Goal: Task Accomplishment & Management: Manage account settings

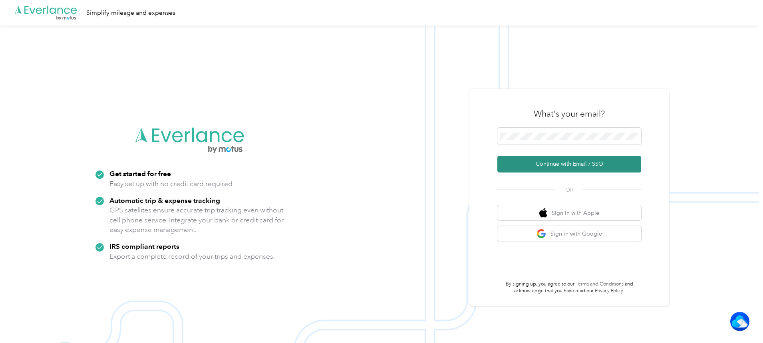
click at [553, 162] on button "Continue with Email / SSO" at bounding box center [569, 164] width 144 height 17
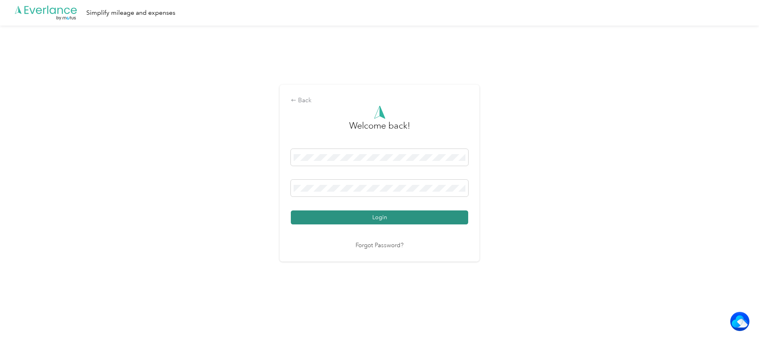
click at [337, 218] on button "Login" at bounding box center [379, 217] width 177 height 14
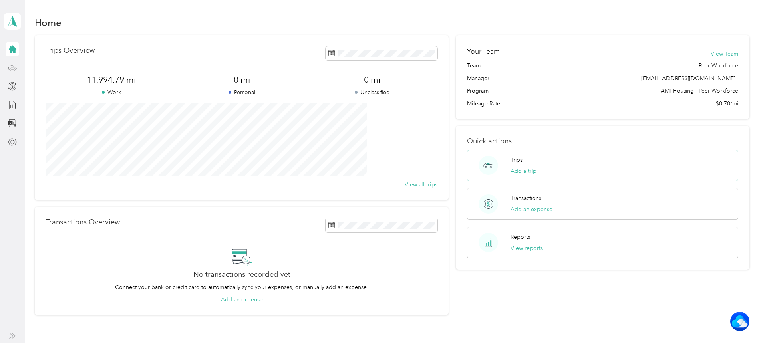
click at [537, 167] on div "Trips Add a trip" at bounding box center [602, 166] width 271 height 32
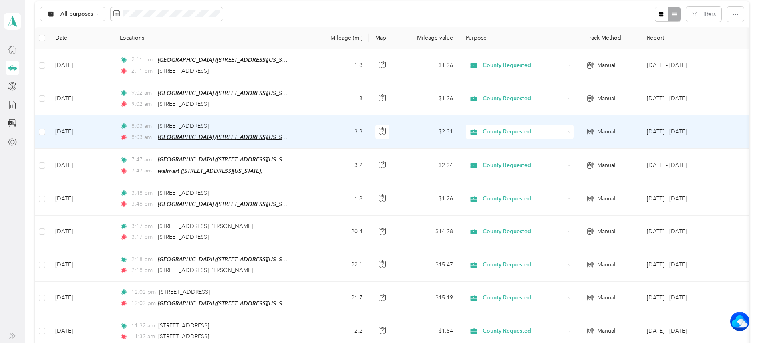
scroll to position [120, 0]
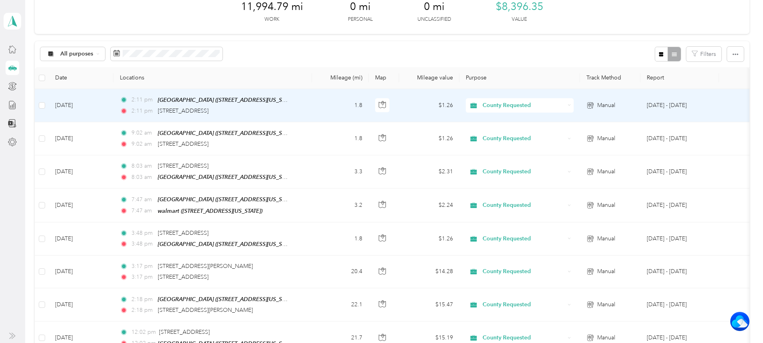
click at [364, 98] on td "1.8" at bounding box center [340, 105] width 57 height 33
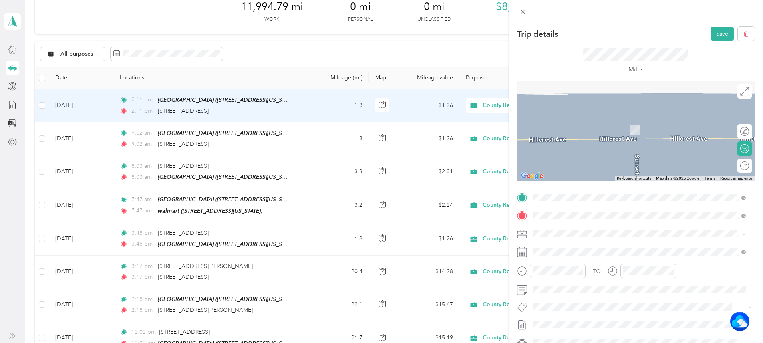
click at [577, 246] on span "[STREET_ADDRESS][US_STATE]" at bounding box center [587, 242] width 80 height 7
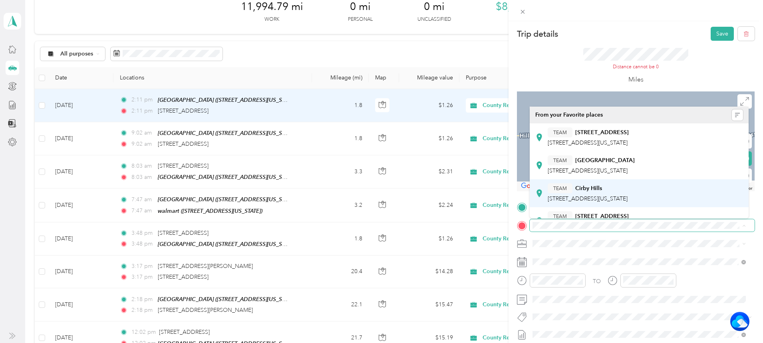
click at [612, 182] on div "TEAM Cirby Hills [STREET_ADDRESS][US_STATE]" at bounding box center [639, 193] width 208 height 22
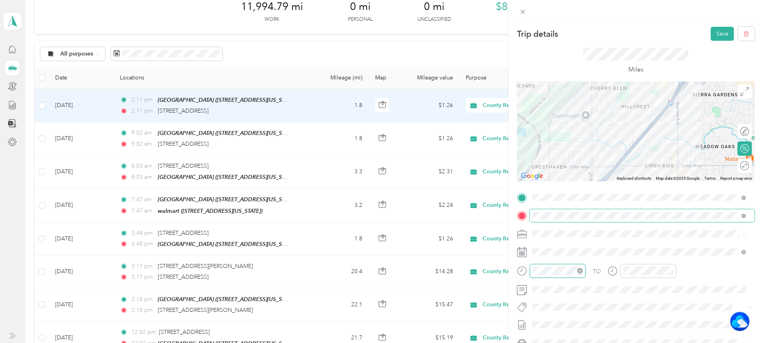
scroll to position [123, 0]
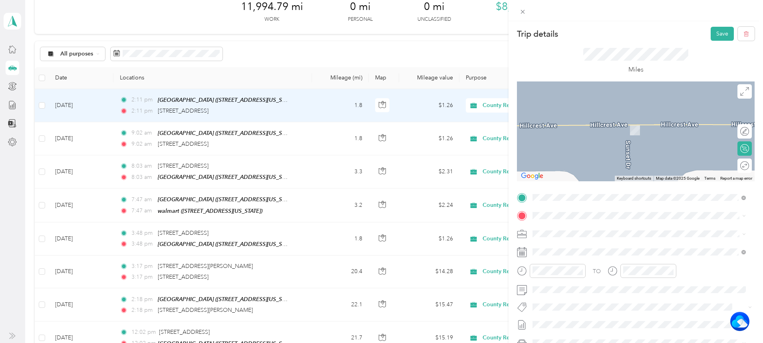
click at [589, 262] on span "[STREET_ADDRESS][US_STATE]" at bounding box center [587, 258] width 80 height 7
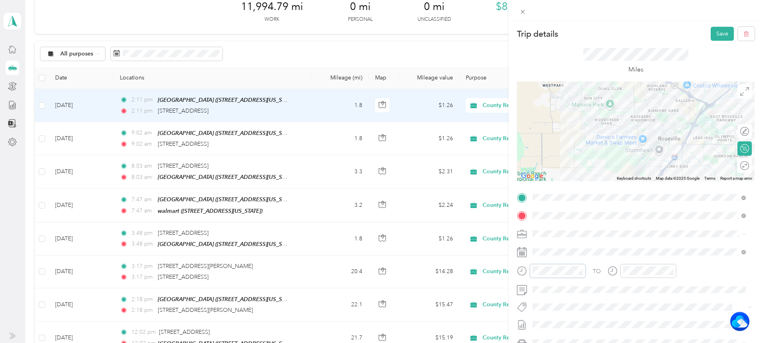
click at [559, 278] on div at bounding box center [551, 274] width 69 height 20
click at [542, 265] on div at bounding box center [557, 271] width 56 height 14
click at [540, 244] on div "09" at bounding box center [540, 242] width 19 height 11
click at [563, 179] on div "23" at bounding box center [563, 178] width 19 height 11
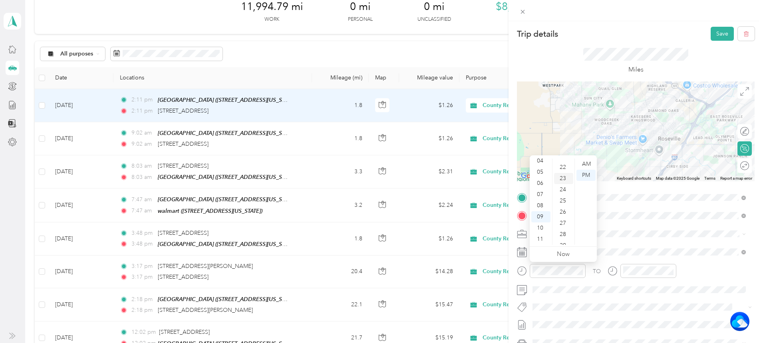
scroll to position [257, 0]
click at [589, 162] on div "AM" at bounding box center [585, 164] width 19 height 11
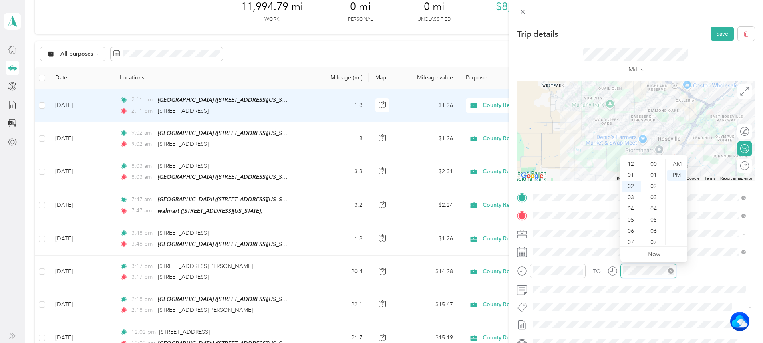
scroll to position [123, 0]
click at [630, 241] on div "09" at bounding box center [631, 242] width 19 height 11
click at [654, 175] on div "48" at bounding box center [653, 178] width 19 height 11
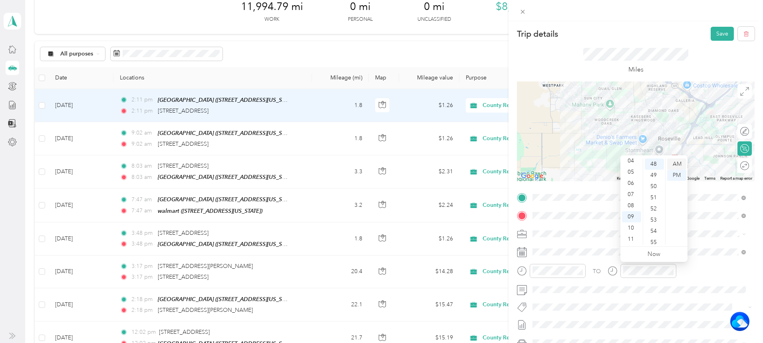
click at [680, 162] on div "AM" at bounding box center [676, 164] width 19 height 11
click at [714, 34] on button "Save" at bounding box center [721, 34] width 23 height 14
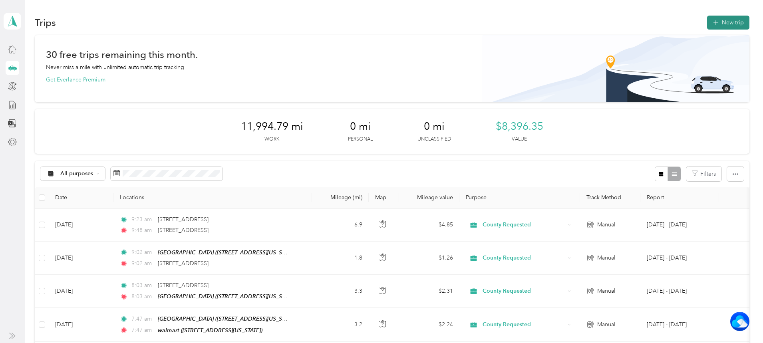
click at [707, 22] on button "New trip" at bounding box center [728, 23] width 42 height 14
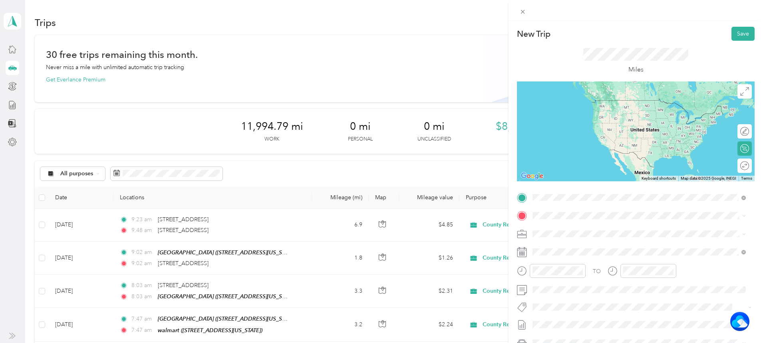
click at [569, 245] on span "[STREET_ADDRESS][US_STATE]" at bounding box center [587, 242] width 80 height 7
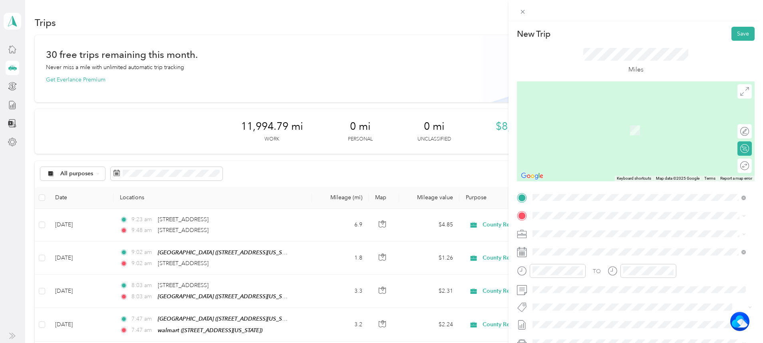
click at [588, 250] on li "[STREET_ADDRESS][PERSON_NAME][US_STATE]" at bounding box center [638, 242] width 219 height 16
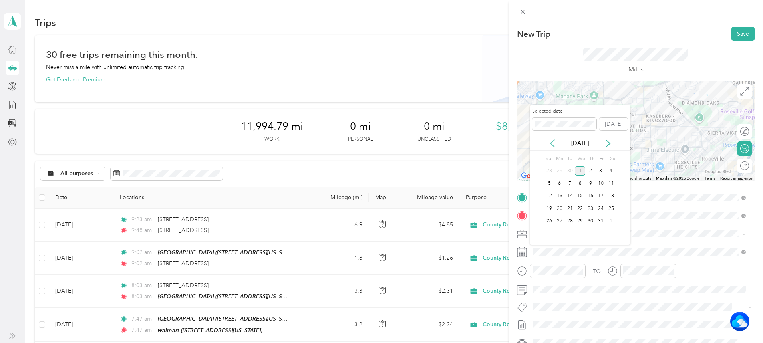
click at [551, 141] on icon at bounding box center [552, 143] width 8 height 8
click at [569, 218] on div "30" at bounding box center [570, 221] width 10 height 10
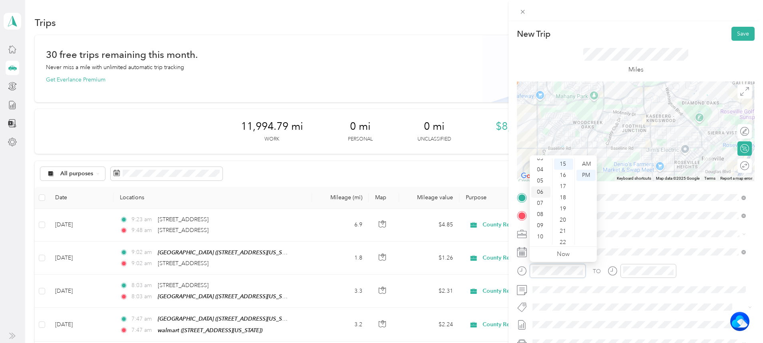
scroll to position [48, 0]
click at [539, 229] on div "10" at bounding box center [540, 227] width 19 height 11
click at [564, 212] on div "12" at bounding box center [563, 210] width 19 height 11
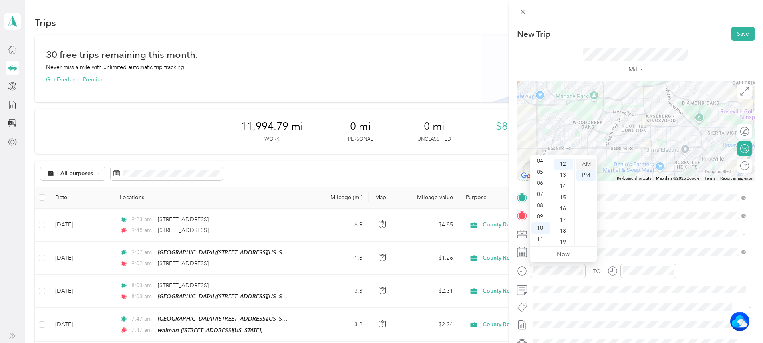
click at [588, 166] on div "AM" at bounding box center [585, 164] width 19 height 11
click at [646, 265] on div at bounding box center [648, 271] width 56 height 14
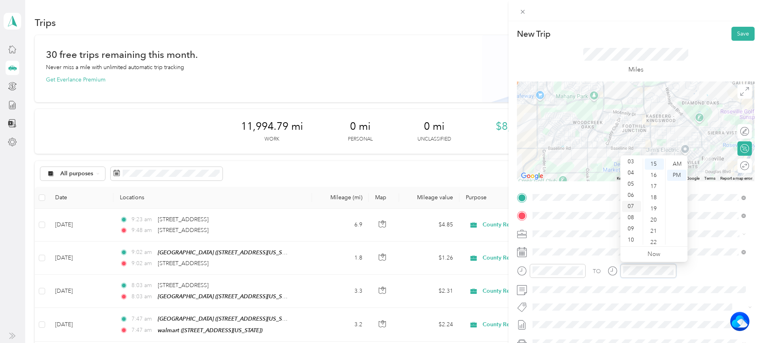
scroll to position [48, 0]
click at [631, 229] on div "10" at bounding box center [631, 227] width 19 height 11
click at [651, 212] on div "12" at bounding box center [653, 210] width 19 height 11
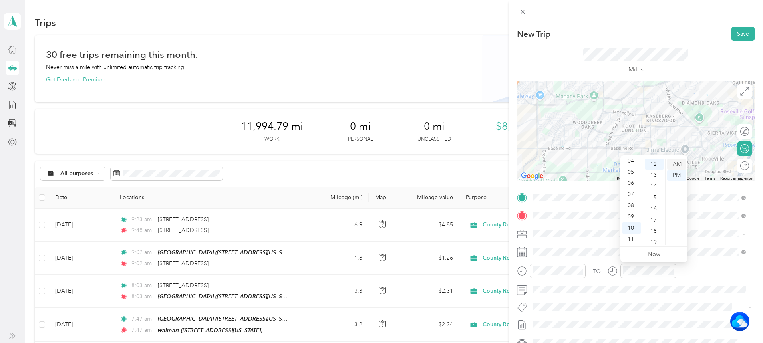
click at [680, 164] on div "AM" at bounding box center [676, 164] width 19 height 11
click at [731, 30] on button "Save" at bounding box center [742, 34] width 23 height 14
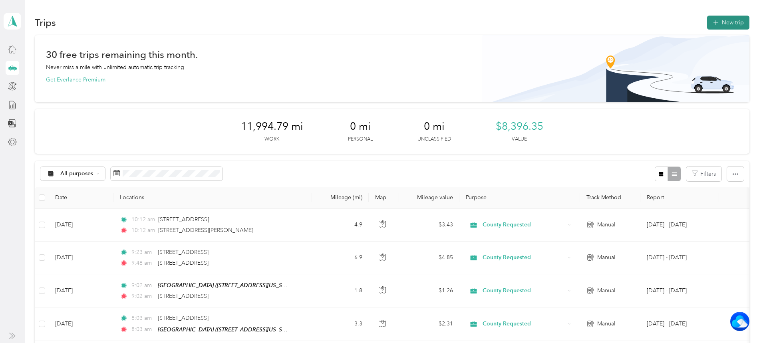
click at [707, 21] on button "New trip" at bounding box center [728, 23] width 42 height 14
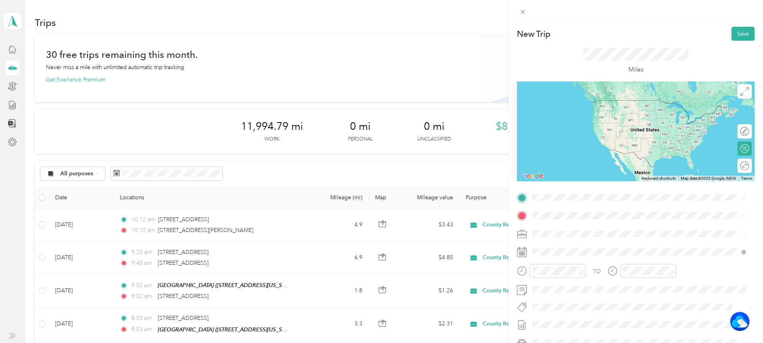
click at [551, 227] on span "[STREET_ADDRESS][PERSON_NAME][US_STATE]" at bounding box center [609, 223] width 124 height 7
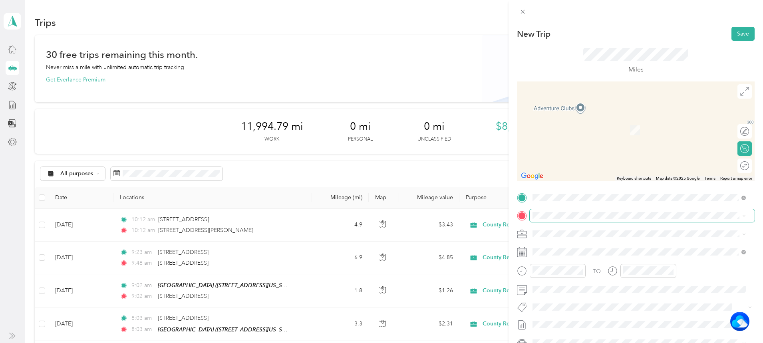
click at [547, 211] on span at bounding box center [641, 215] width 225 height 13
click at [609, 240] on li "TEAM Cirby Hills [STREET_ADDRESS][US_STATE]" at bounding box center [638, 251] width 219 height 28
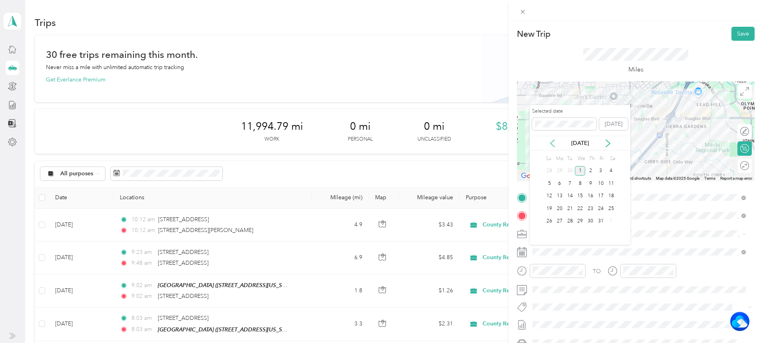
click at [552, 144] on icon at bounding box center [552, 143] width 8 height 8
click at [569, 218] on div "30" at bounding box center [570, 221] width 10 height 10
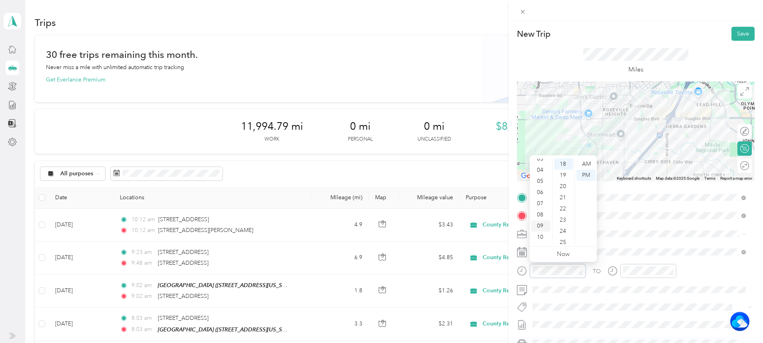
scroll to position [48, 0]
click at [540, 224] on div "10" at bounding box center [540, 227] width 19 height 11
click at [562, 202] on div "32" at bounding box center [563, 200] width 19 height 11
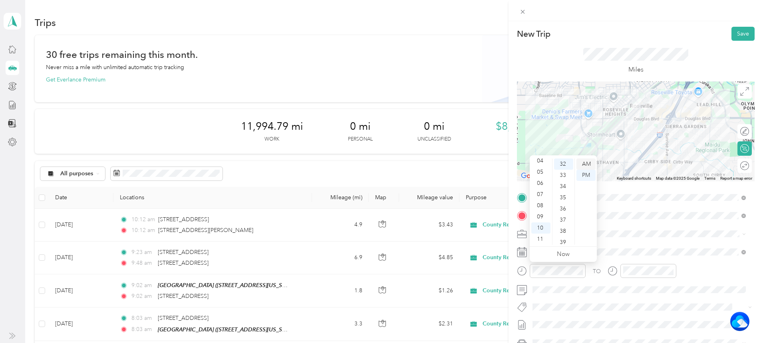
click at [587, 164] on div "AM" at bounding box center [585, 164] width 19 height 11
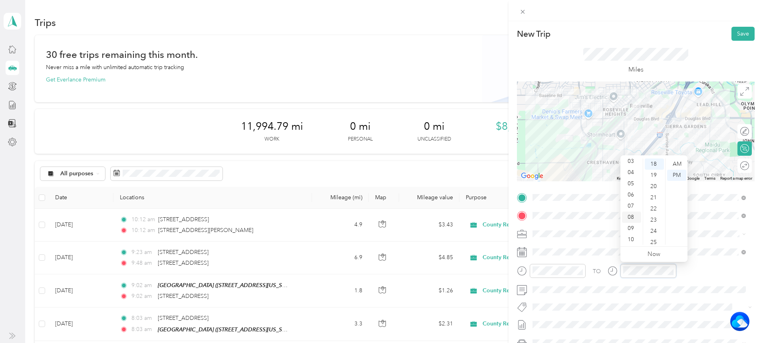
scroll to position [48, 0]
click at [631, 228] on div "10" at bounding box center [631, 227] width 19 height 11
click at [655, 201] on div "32" at bounding box center [653, 200] width 19 height 11
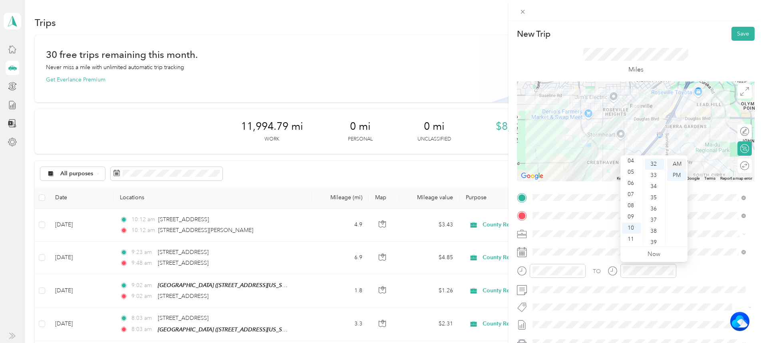
click at [678, 162] on div "AM" at bounding box center [676, 164] width 19 height 11
click at [734, 24] on div "New Trip Save This trip cannot be edited because it is either under review, app…" at bounding box center [635, 192] width 254 height 343
click at [733, 30] on button "Save" at bounding box center [742, 34] width 23 height 14
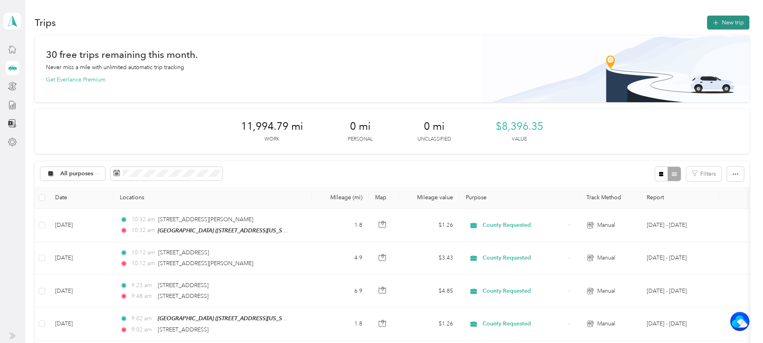
click at [707, 27] on button "New trip" at bounding box center [728, 23] width 42 height 14
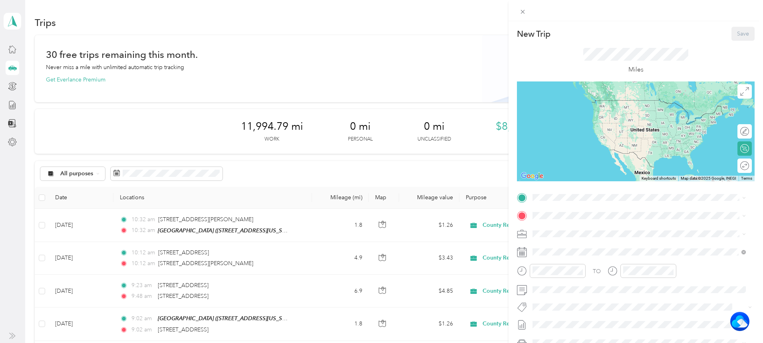
click at [590, 230] on div "TEAM Cirby Hills" at bounding box center [587, 229] width 80 height 10
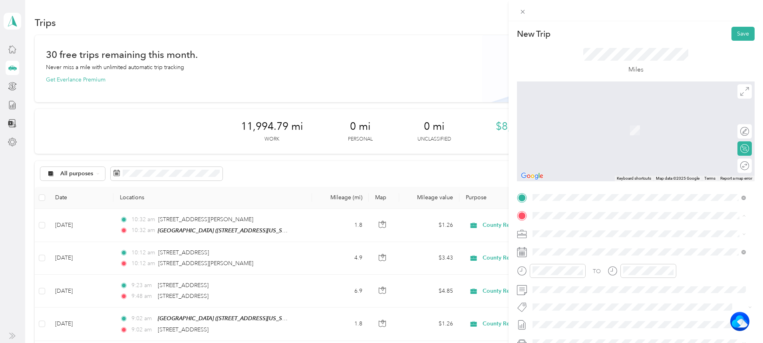
click at [601, 329] on strong "[STREET_ADDRESS]" at bounding box center [601, 332] width 53 height 7
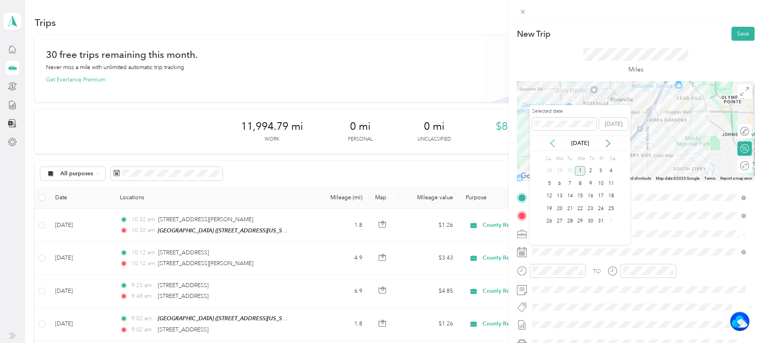
click at [555, 145] on icon at bounding box center [552, 143] width 8 height 8
click at [570, 223] on div "30" at bounding box center [570, 221] width 10 height 10
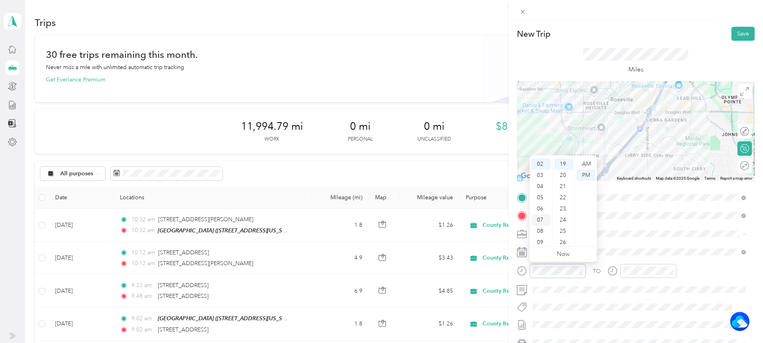
scroll to position [48, 0]
click at [538, 226] on div "10" at bounding box center [540, 227] width 19 height 11
click at [560, 226] on div "46" at bounding box center [563, 226] width 19 height 11
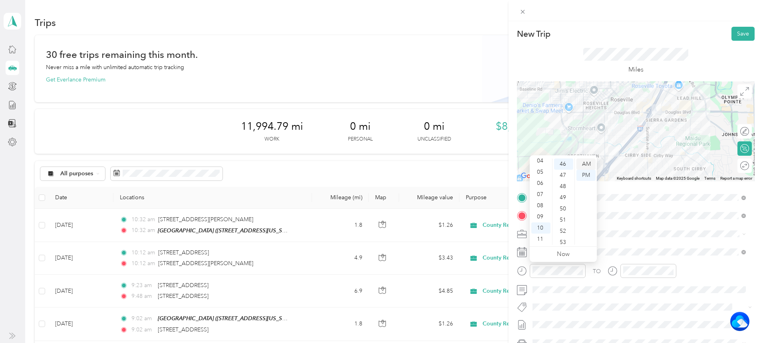
click at [588, 160] on div "AM" at bounding box center [585, 164] width 19 height 11
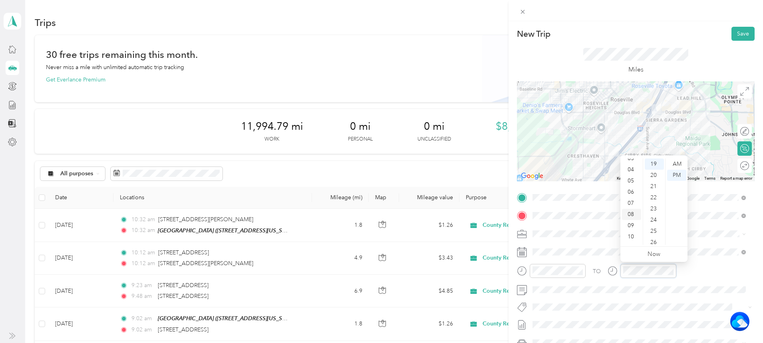
scroll to position [48, 0]
click at [628, 224] on div "10" at bounding box center [631, 227] width 19 height 11
click at [650, 228] on div "46" at bounding box center [653, 226] width 19 height 11
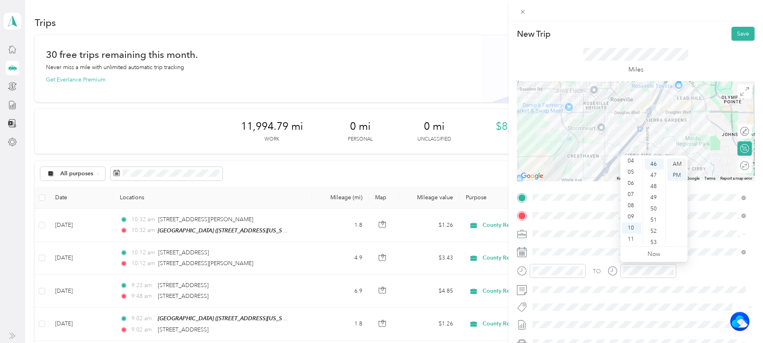
click at [678, 161] on div "AM" at bounding box center [676, 164] width 19 height 11
click at [731, 28] on button "Save" at bounding box center [742, 34] width 23 height 14
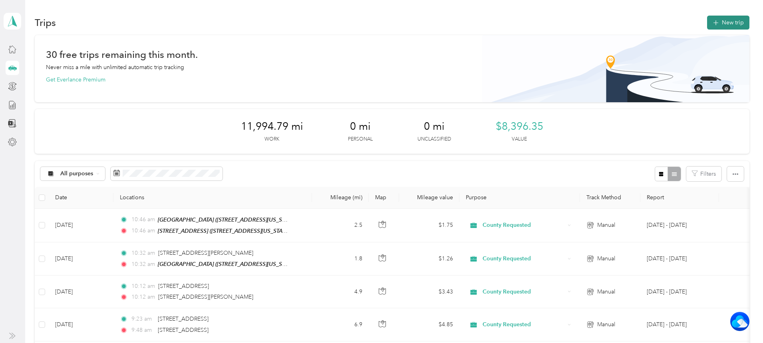
click at [707, 19] on button "New trip" at bounding box center [728, 23] width 42 height 14
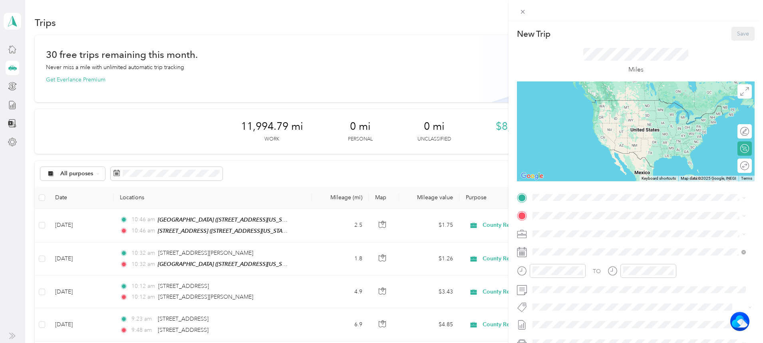
drag, startPoint x: 570, startPoint y: 203, endPoint x: 576, endPoint y: 206, distance: 7.1
click at [576, 206] on div "TO Add photo" at bounding box center [636, 287] width 238 height 193
click at [579, 309] on div "TEAM [STREET_ADDRESS]" at bounding box center [587, 311] width 81 height 10
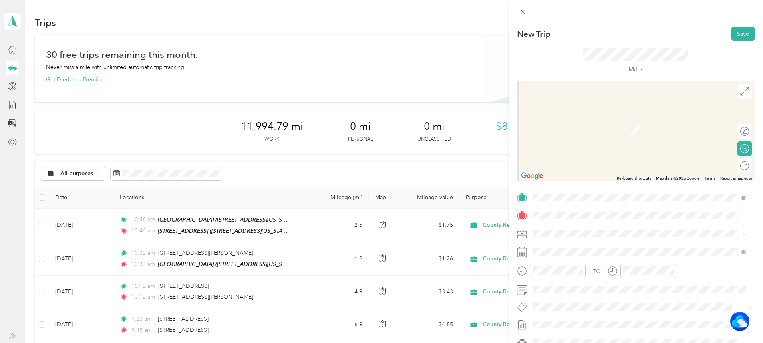
click at [579, 251] on div "TEAM Cirby Hills [STREET_ADDRESS][US_STATE]" at bounding box center [587, 254] width 80 height 20
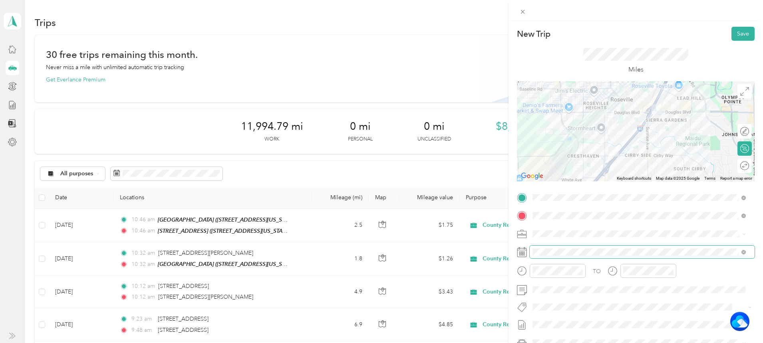
click at [566, 248] on span at bounding box center [641, 252] width 225 height 13
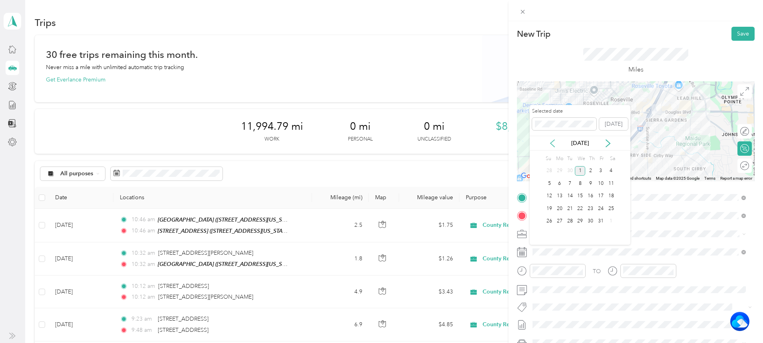
click at [555, 141] on icon at bounding box center [552, 143] width 8 height 8
click at [567, 219] on div "30" at bounding box center [570, 221] width 10 height 10
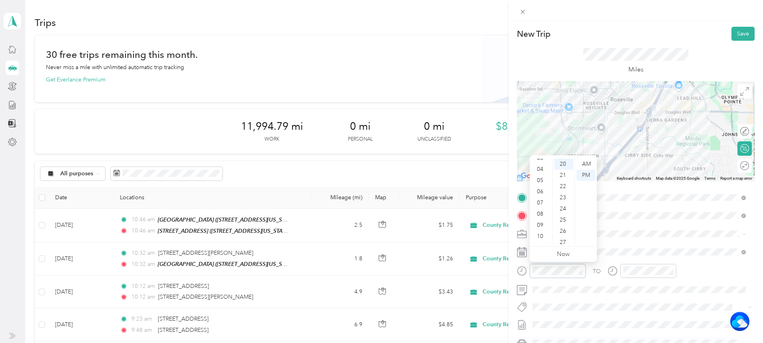
scroll to position [48, 0]
click at [543, 225] on div "10" at bounding box center [540, 227] width 19 height 11
click at [562, 240] on div "52" at bounding box center [563, 242] width 19 height 11
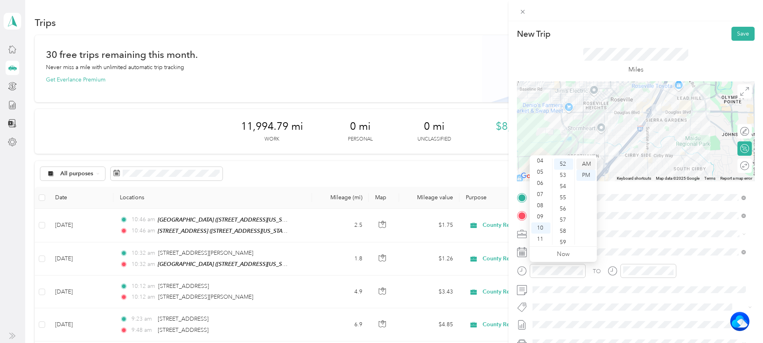
click at [586, 163] on div "AM" at bounding box center [585, 164] width 19 height 11
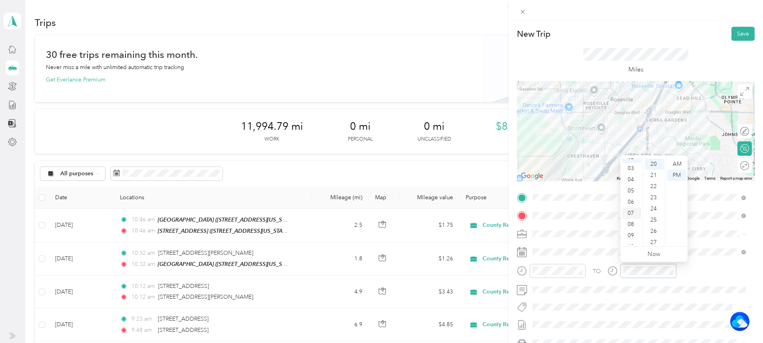
scroll to position [48, 0]
click at [629, 227] on div "10" at bounding box center [631, 227] width 19 height 11
click at [654, 198] on div "52" at bounding box center [653, 202] width 19 height 11
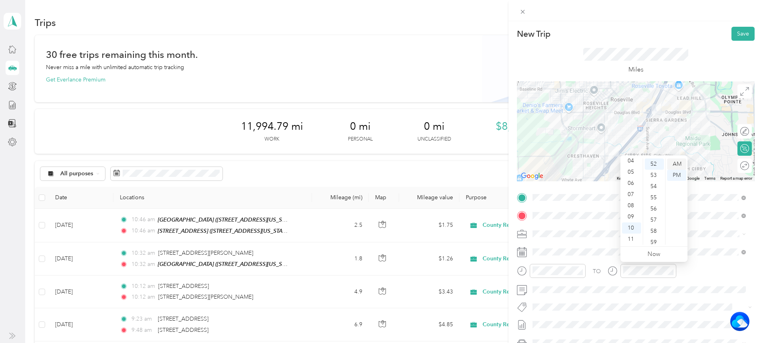
click at [680, 162] on div "AM" at bounding box center [676, 164] width 19 height 11
click at [737, 30] on button "Save" at bounding box center [742, 34] width 23 height 14
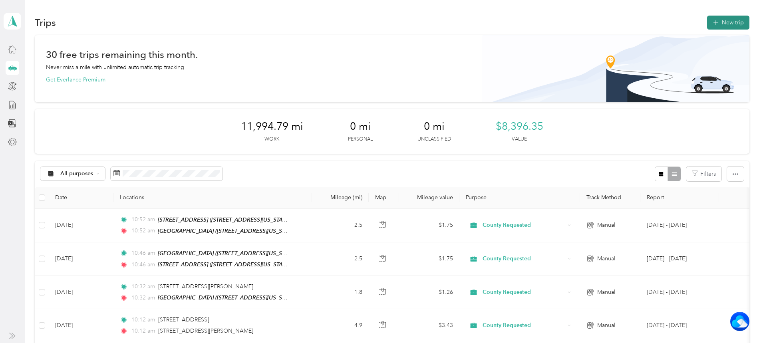
click at [707, 19] on button "New trip" at bounding box center [728, 23] width 42 height 14
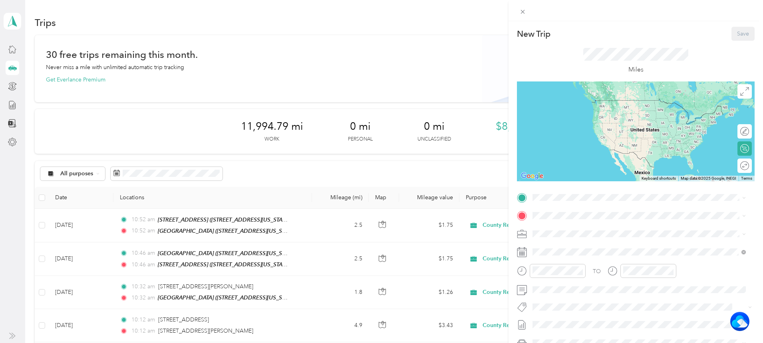
click at [567, 230] on button "TEAM" at bounding box center [559, 229] width 25 height 10
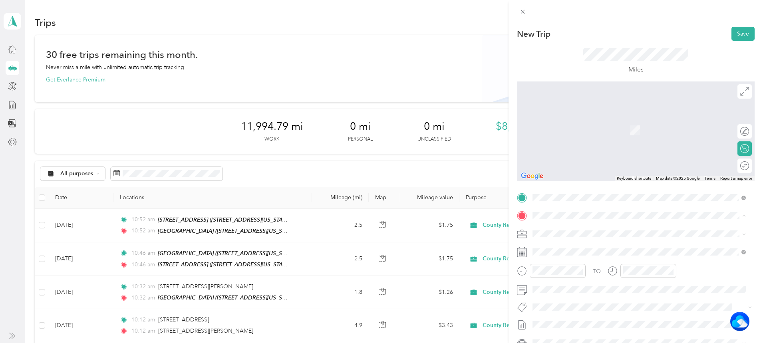
click at [585, 329] on strong "[STREET_ADDRESS]" at bounding box center [601, 332] width 53 height 7
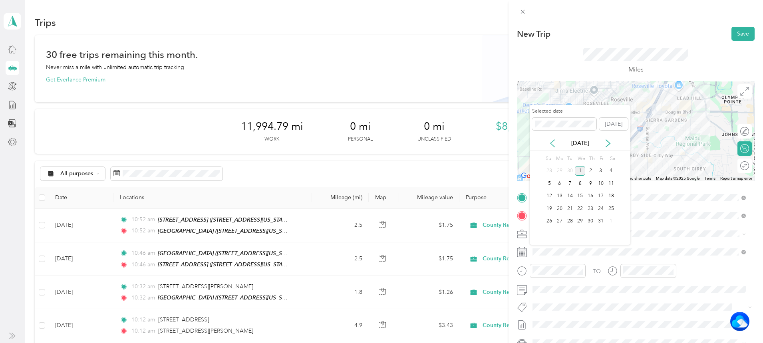
click at [555, 141] on icon at bounding box center [552, 143] width 8 height 8
click at [569, 222] on div "30" at bounding box center [570, 221] width 10 height 10
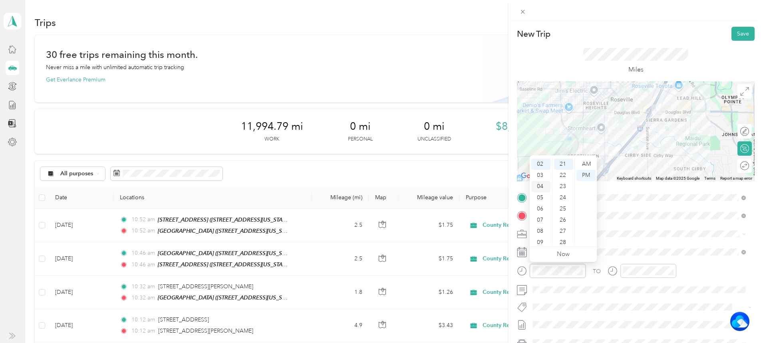
scroll to position [0, 0]
click at [541, 159] on div "12" at bounding box center [540, 164] width 19 height 11
click at [562, 161] on div "21" at bounding box center [563, 164] width 19 height 11
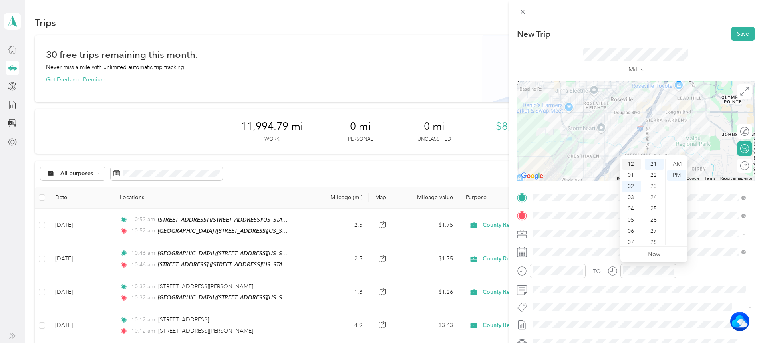
click at [630, 160] on div "12" at bounding box center [631, 164] width 19 height 11
click at [739, 34] on button "Save" at bounding box center [742, 34] width 23 height 14
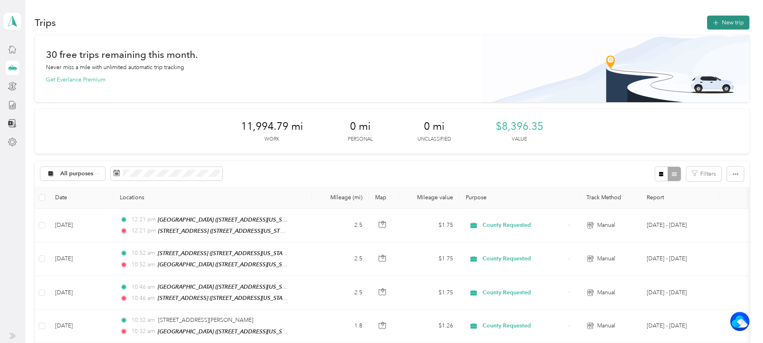
click at [707, 20] on button "New trip" at bounding box center [728, 23] width 42 height 14
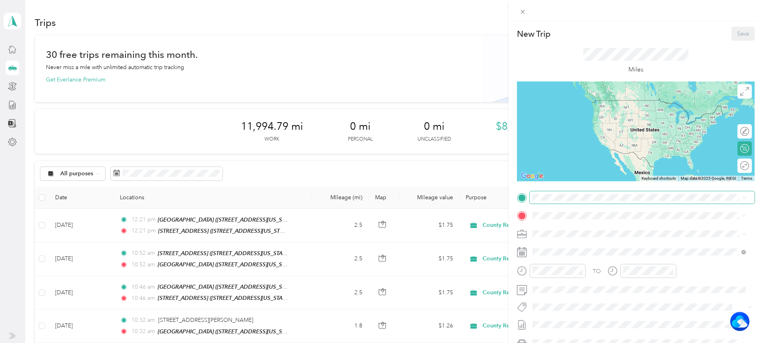
click at [564, 193] on span at bounding box center [641, 197] width 225 height 13
click at [562, 192] on span at bounding box center [641, 197] width 225 height 13
click at [575, 307] on li "TEAM [STREET_ADDRESS][GEOGRAPHIC_DATA][STREET_ADDRESS][US_STATE][GEOGRAPHIC_DAT…" at bounding box center [638, 319] width 219 height 28
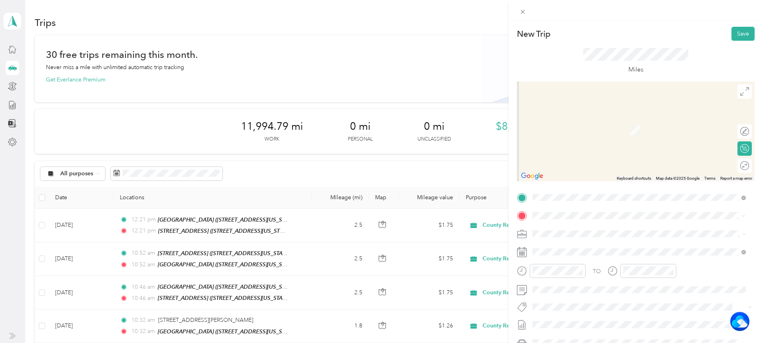
click at [559, 269] on li "[STREET_ADDRESS][US_STATE]" at bounding box center [638, 261] width 219 height 16
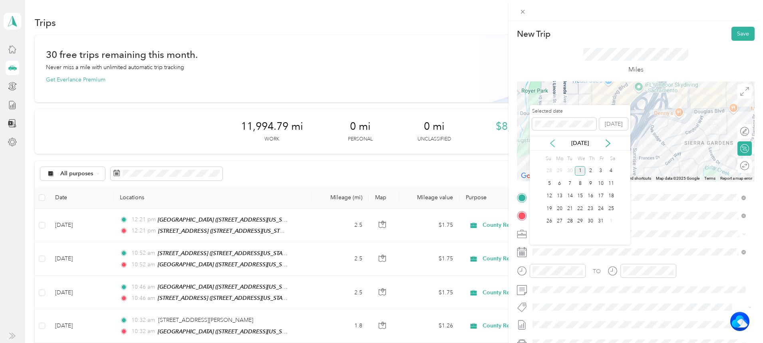
click at [550, 142] on icon at bounding box center [552, 143] width 8 height 8
click at [567, 224] on div "30" at bounding box center [570, 221] width 10 height 10
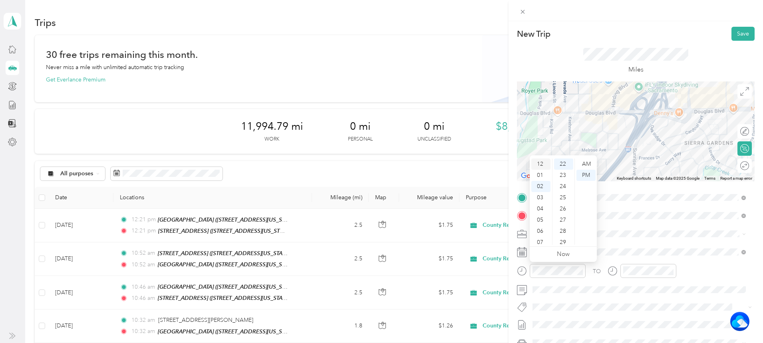
click at [539, 164] on div "12" at bounding box center [540, 164] width 19 height 11
click at [561, 174] on div "37" at bounding box center [563, 171] width 19 height 11
click at [583, 179] on div "PM" at bounding box center [585, 175] width 19 height 11
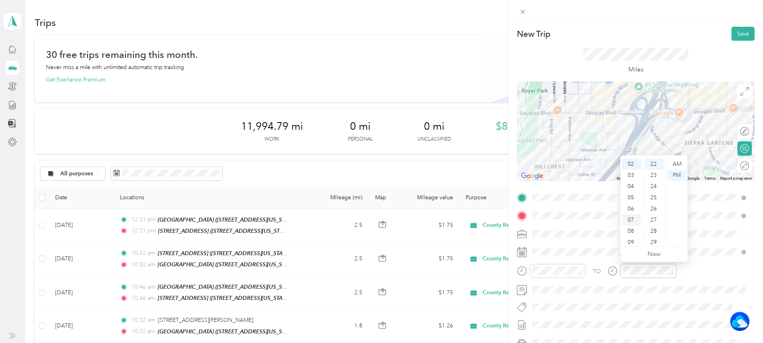
scroll to position [0, 0]
click at [631, 168] on div "12" at bounding box center [631, 164] width 19 height 11
click at [649, 212] on div "37" at bounding box center [653, 211] width 19 height 11
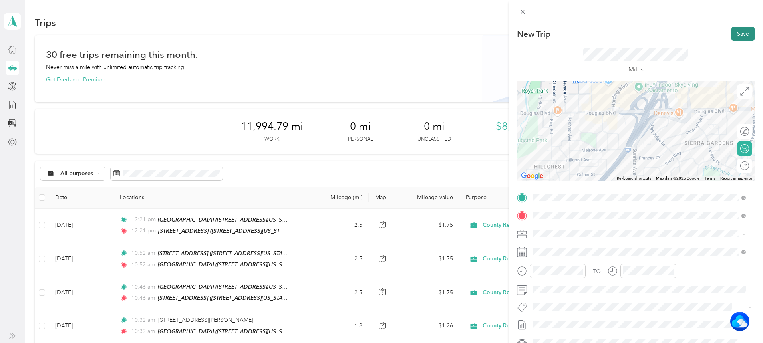
click at [731, 36] on button "Save" at bounding box center [742, 34] width 23 height 14
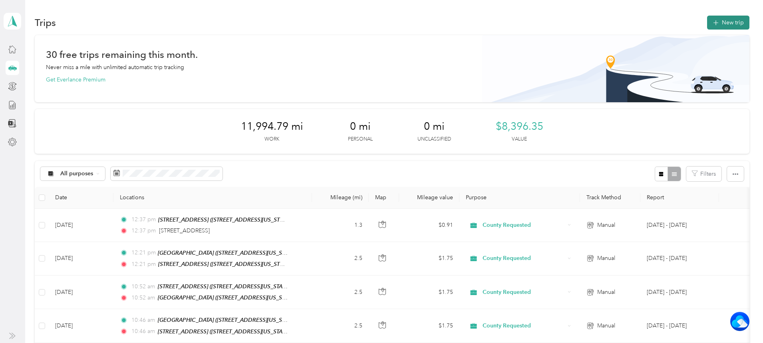
click at [707, 18] on button "New trip" at bounding box center [728, 23] width 42 height 14
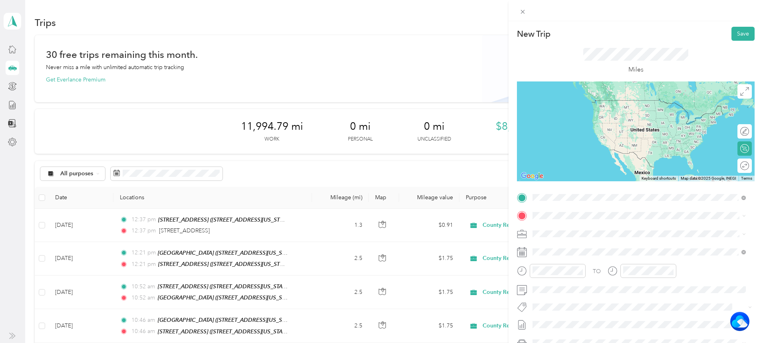
click at [589, 246] on span "[STREET_ADDRESS][US_STATE]" at bounding box center [587, 242] width 80 height 7
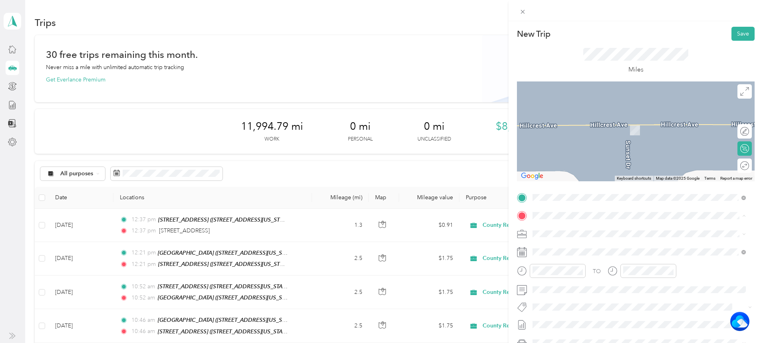
click at [586, 251] on div "TEAM Cirby Hills [STREET_ADDRESS][US_STATE]" at bounding box center [587, 254] width 80 height 20
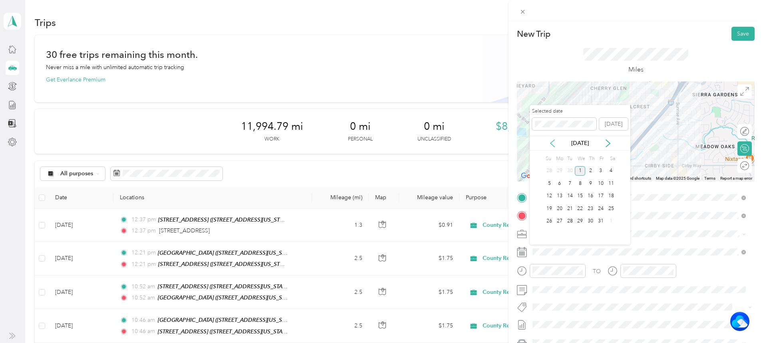
click at [553, 141] on icon at bounding box center [552, 143] width 4 height 7
click at [569, 219] on div "30" at bounding box center [570, 221] width 10 height 10
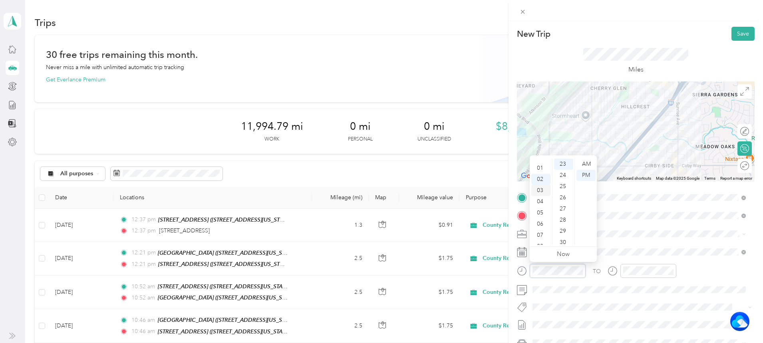
scroll to position [0, 0]
click at [540, 163] on div "12" at bounding box center [540, 164] width 19 height 11
click at [563, 216] on div "42" at bounding box center [563, 216] width 19 height 11
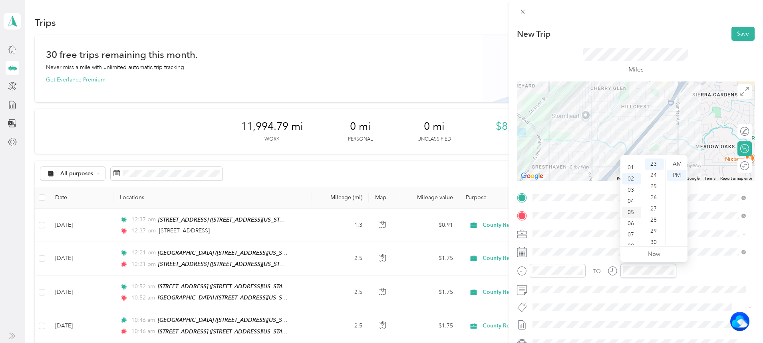
scroll to position [0, 0]
click at [630, 164] on div "12" at bounding box center [631, 164] width 19 height 11
click at [652, 177] on div "42" at bounding box center [653, 176] width 19 height 11
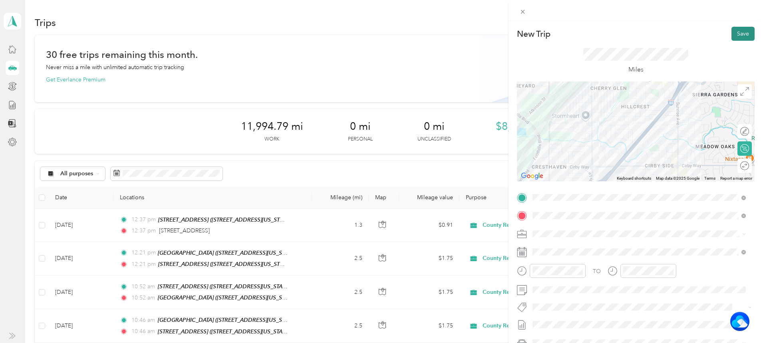
click at [741, 32] on button "Save" at bounding box center [742, 34] width 23 height 14
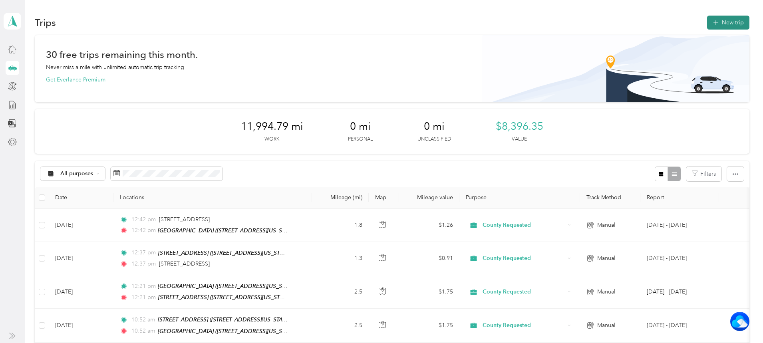
click at [707, 21] on button "New trip" at bounding box center [728, 23] width 42 height 14
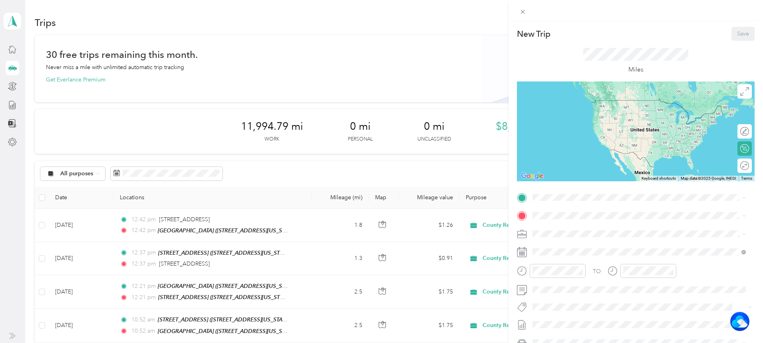
click at [583, 229] on strong "Cirby Hills" at bounding box center [588, 230] width 27 height 7
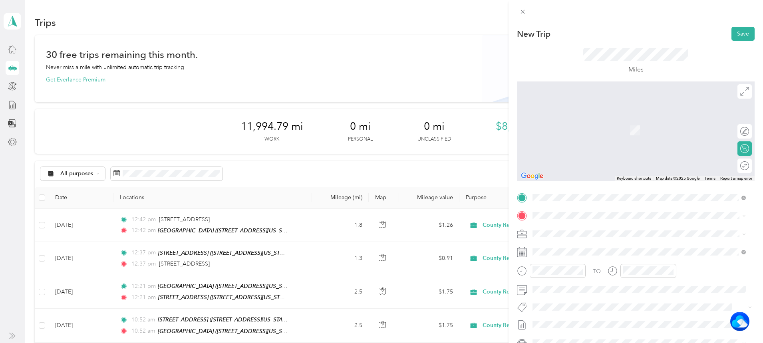
click at [588, 330] on strong "[STREET_ADDRESS]" at bounding box center [601, 328] width 53 height 7
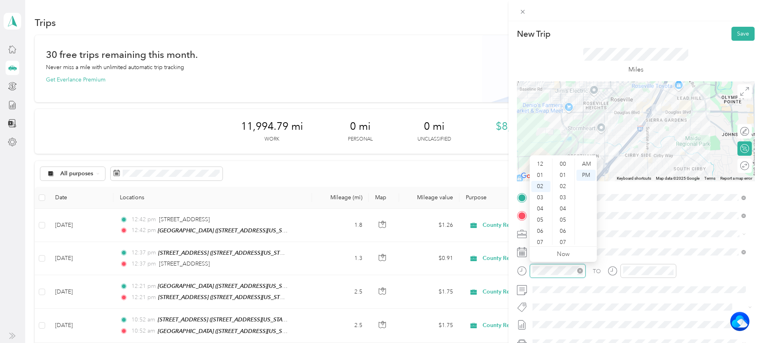
scroll to position [268, 0]
click at [537, 242] on div "09" at bounding box center [540, 242] width 19 height 11
click at [558, 167] on div "03" at bounding box center [563, 168] width 19 height 11
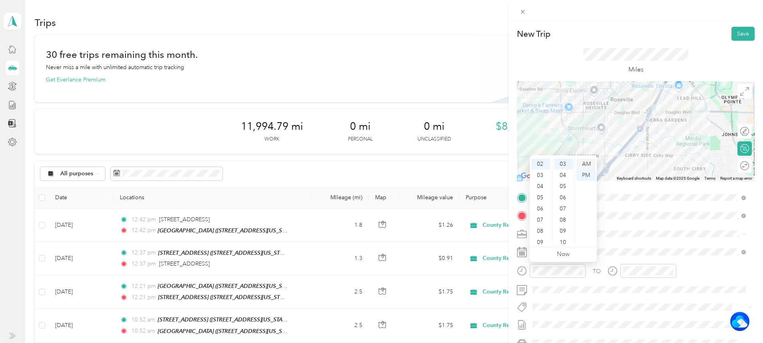
click at [584, 162] on div "AM" at bounding box center [585, 164] width 19 height 11
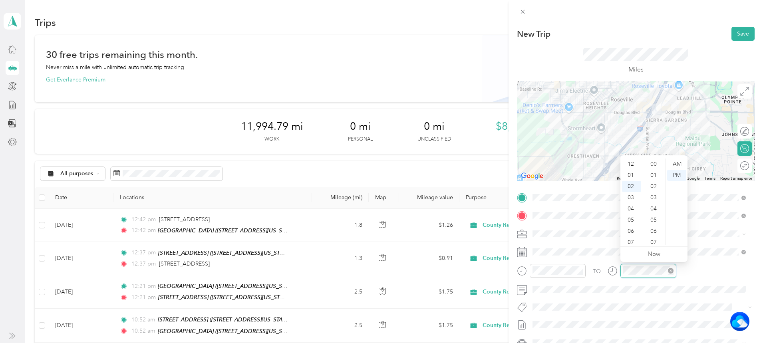
scroll to position [22, 0]
click at [629, 242] on div "09" at bounding box center [631, 242] width 19 height 11
click at [654, 164] on div "03" at bounding box center [653, 168] width 19 height 11
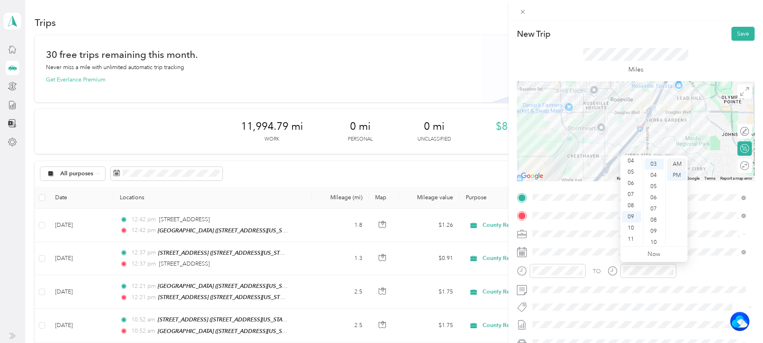
click at [677, 160] on div "AM" at bounding box center [676, 164] width 19 height 11
click at [737, 29] on button "Save" at bounding box center [742, 34] width 23 height 14
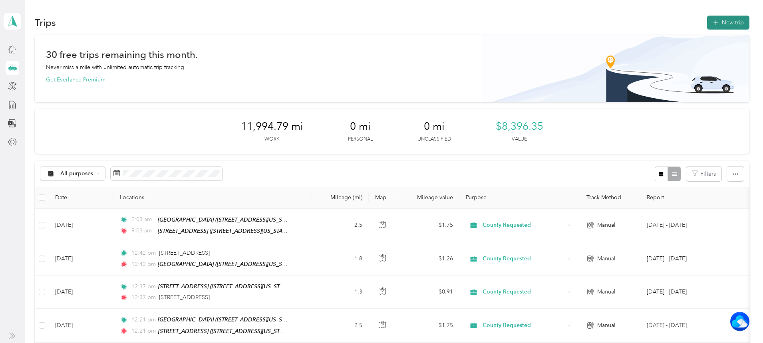
click at [707, 18] on button "New trip" at bounding box center [728, 23] width 42 height 14
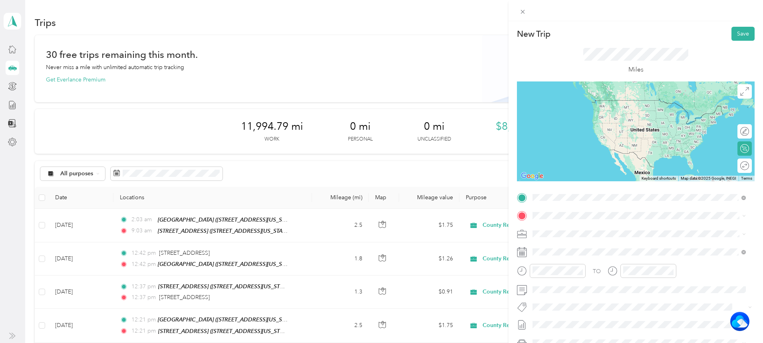
click at [581, 258] on div "TEAM [STREET_ADDRESS]" at bounding box center [587, 259] width 81 height 10
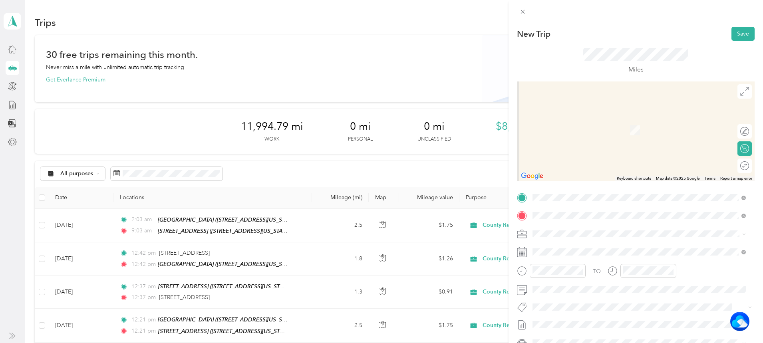
click at [581, 264] on span "[STREET_ADDRESS][US_STATE]" at bounding box center [587, 260] width 80 height 7
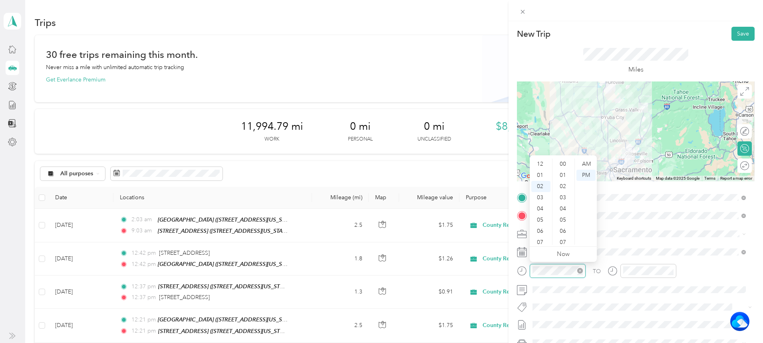
scroll to position [22, 0]
click at [541, 241] on div "09" at bounding box center [540, 242] width 19 height 11
click at [565, 176] on div "14" at bounding box center [563, 171] width 19 height 11
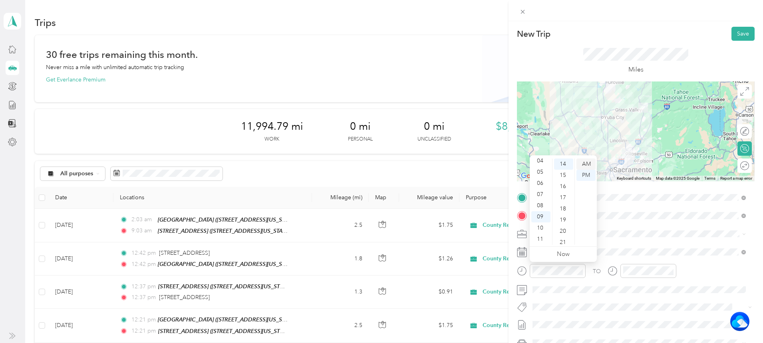
click at [586, 162] on div "AM" at bounding box center [585, 164] width 19 height 11
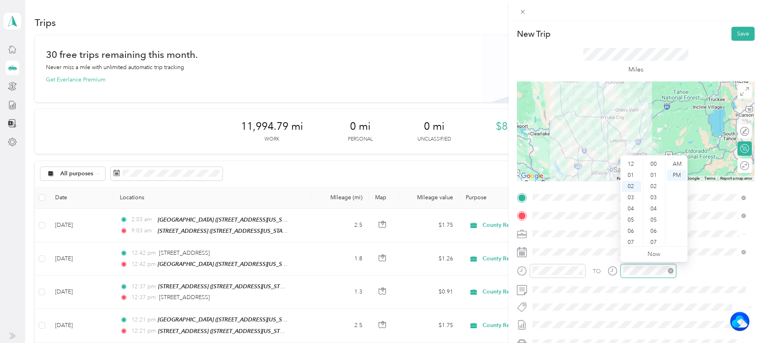
scroll to position [22, 0]
click at [634, 241] on div "09" at bounding box center [631, 242] width 19 height 11
click at [657, 209] on div "14" at bounding box center [653, 211] width 19 height 11
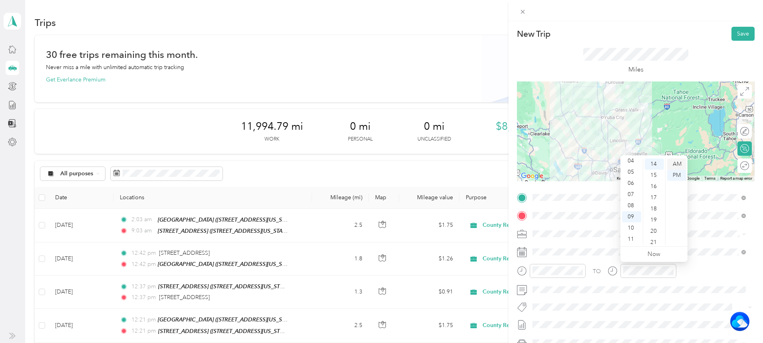
click at [681, 159] on div "AM" at bounding box center [676, 164] width 19 height 11
click at [734, 32] on button "Save" at bounding box center [742, 34] width 23 height 14
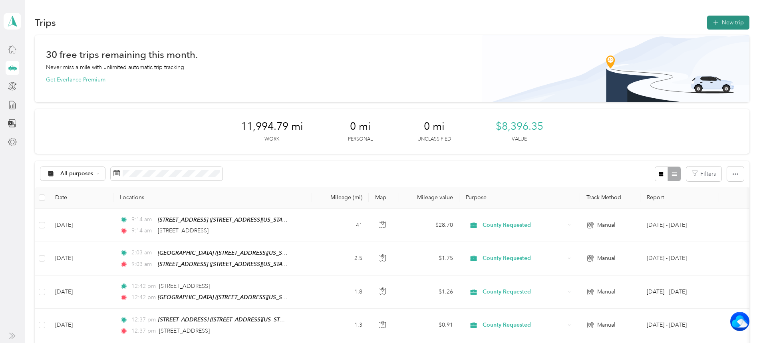
click at [707, 24] on button "New trip" at bounding box center [728, 23] width 42 height 14
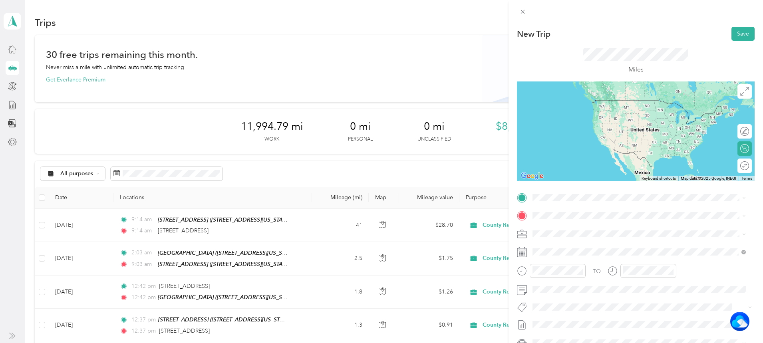
click at [581, 227] on span "[STREET_ADDRESS][US_STATE]" at bounding box center [587, 223] width 80 height 7
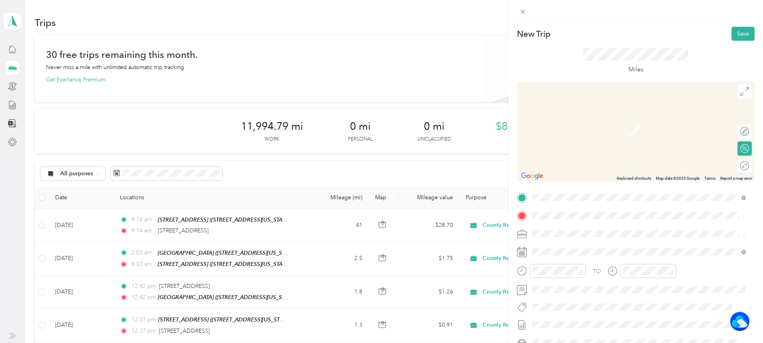
click at [618, 243] on span "[STREET_ADDRESS][US_STATE]" at bounding box center [587, 239] width 80 height 7
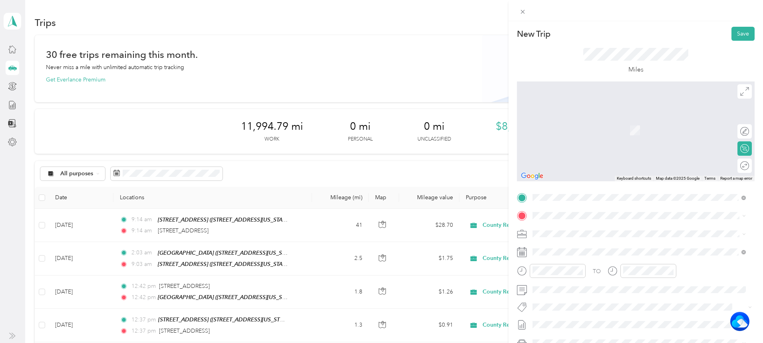
click at [594, 327] on div "TEAM [STREET_ADDRESS][GEOGRAPHIC_DATA][STREET_ADDRESS][US_STATE][GEOGRAPHIC_DAT…" at bounding box center [639, 336] width 208 height 22
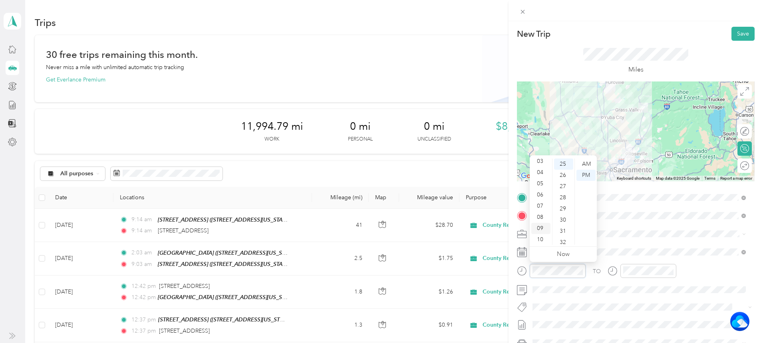
scroll to position [48, 0]
click at [537, 237] on div "11" at bounding box center [540, 239] width 19 height 11
click at [561, 214] on div "08" at bounding box center [563, 213] width 19 height 11
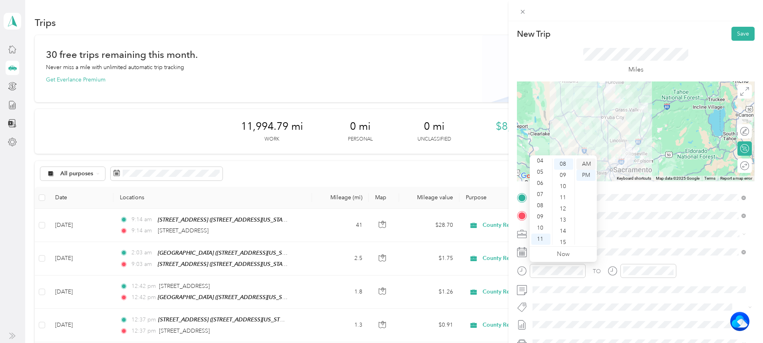
click at [592, 159] on div "AM" at bounding box center [585, 164] width 19 height 11
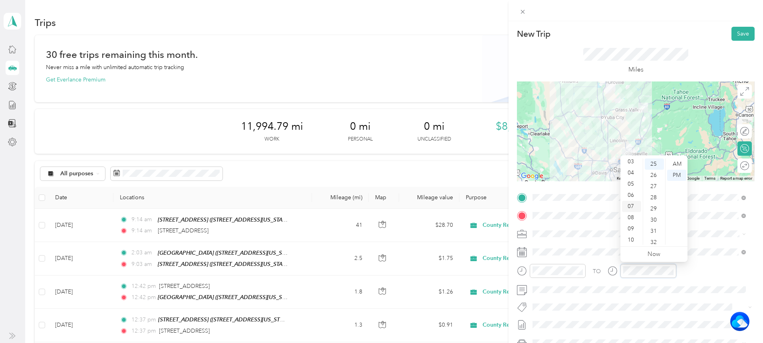
scroll to position [48, 0]
click at [629, 238] on div "11" at bounding box center [631, 239] width 19 height 11
click at [650, 213] on div "08" at bounding box center [653, 213] width 19 height 11
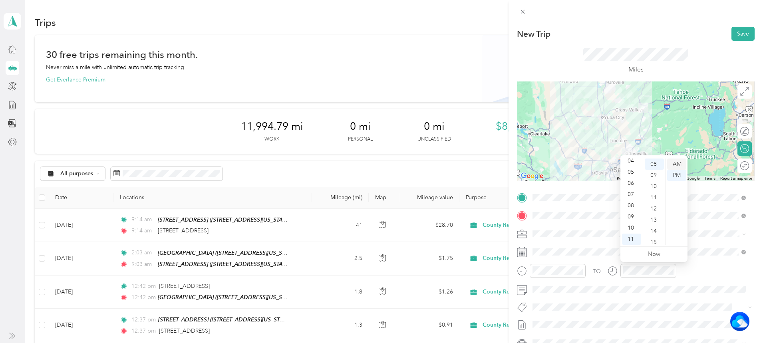
click at [678, 164] on div "AM" at bounding box center [676, 164] width 19 height 11
click at [739, 38] on button "Save" at bounding box center [742, 34] width 23 height 14
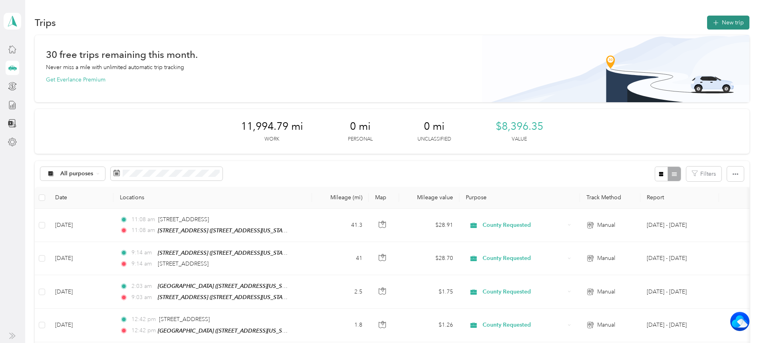
click at [707, 22] on button "New trip" at bounding box center [728, 23] width 42 height 14
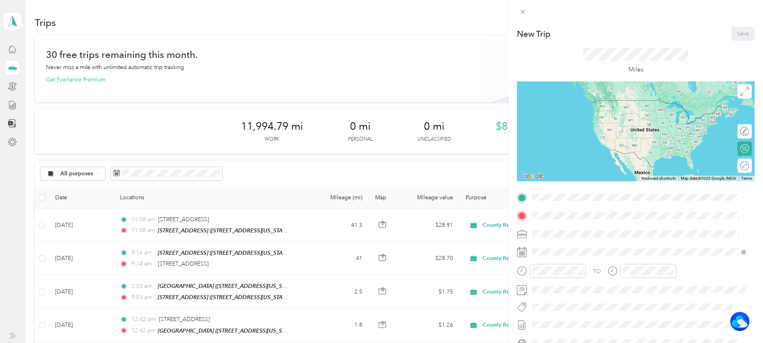
click at [590, 311] on strong "[STREET_ADDRESS]" at bounding box center [601, 310] width 53 height 7
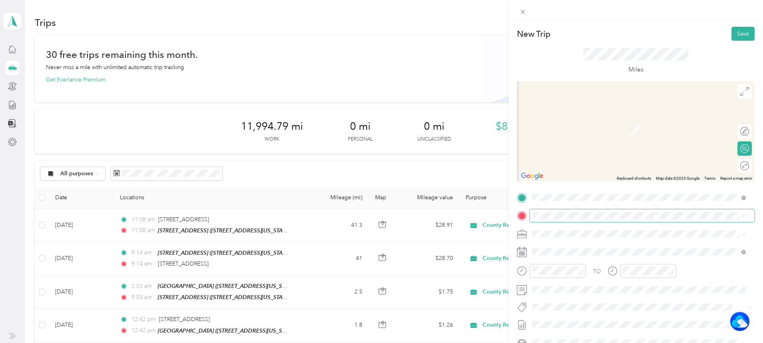
click at [555, 211] on span at bounding box center [641, 215] width 225 height 13
click at [594, 249] on div "TEAM Cirby Hills" at bounding box center [587, 248] width 80 height 10
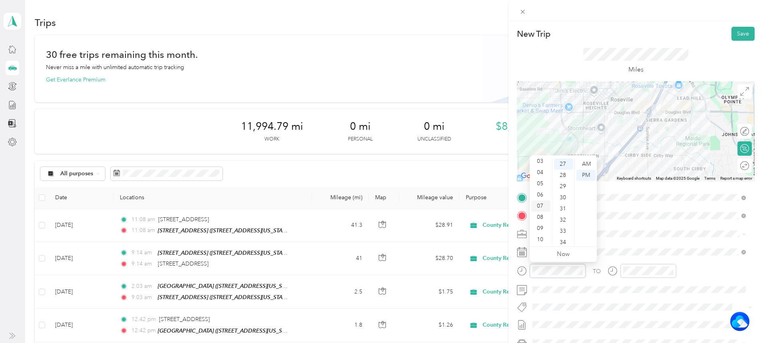
scroll to position [48, 0]
click at [536, 237] on div "11" at bounding box center [540, 239] width 19 height 11
click at [560, 194] on div "44" at bounding box center [563, 194] width 19 height 11
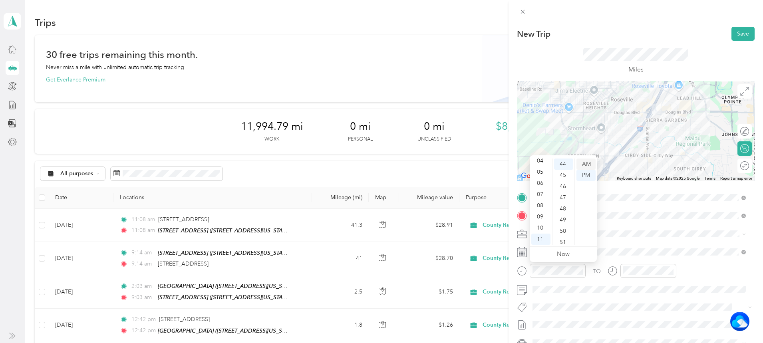
click at [586, 159] on div "AM" at bounding box center [585, 164] width 19 height 11
click at [652, 265] on div at bounding box center [648, 271] width 56 height 14
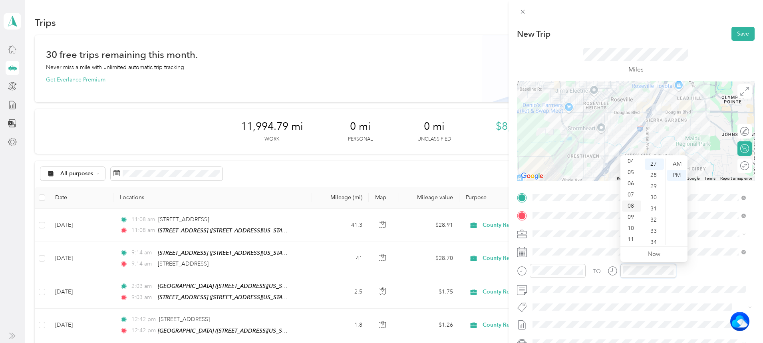
scroll to position [48, 0]
click at [634, 239] on div "11" at bounding box center [631, 239] width 19 height 11
click at [655, 234] on div "44" at bounding box center [653, 234] width 19 height 11
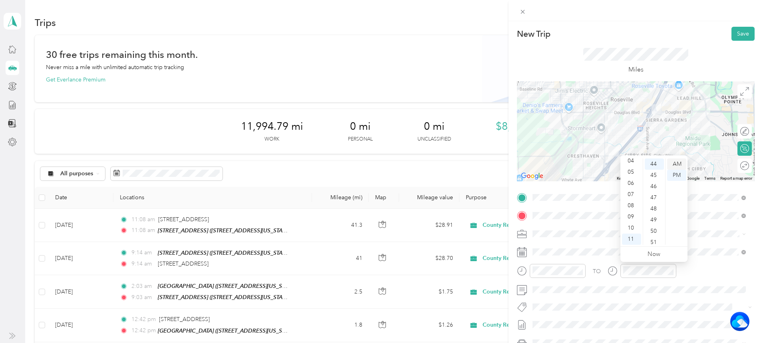
click at [675, 162] on div "AM" at bounding box center [676, 164] width 19 height 11
click at [567, 294] on span at bounding box center [641, 289] width 225 height 13
click at [739, 33] on button "Save" at bounding box center [742, 34] width 23 height 14
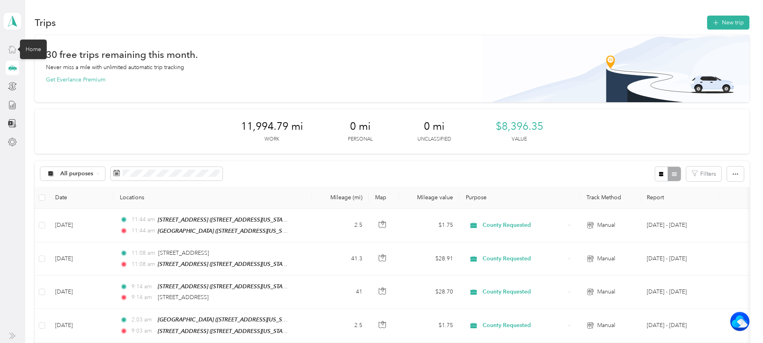
click at [8, 50] on icon at bounding box center [12, 49] width 9 height 9
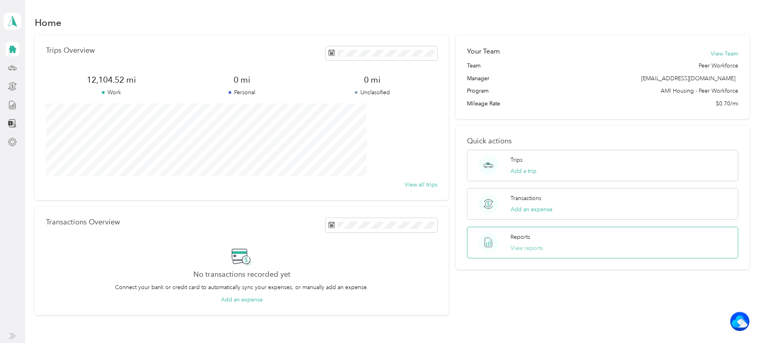
click at [524, 245] on button "View reports" at bounding box center [526, 248] width 32 height 8
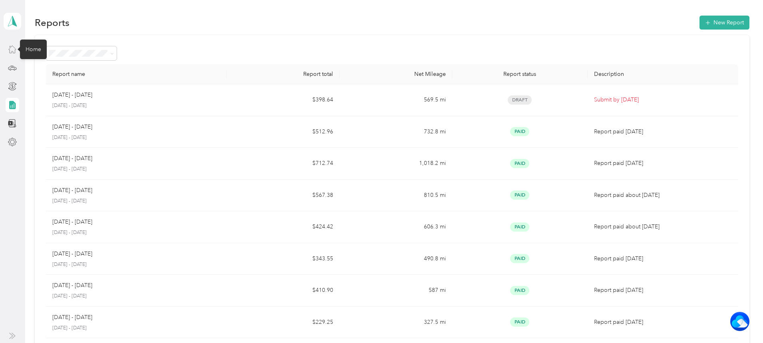
click at [10, 52] on icon at bounding box center [12, 49] width 9 height 9
